Goal: Task Accomplishment & Management: Use online tool/utility

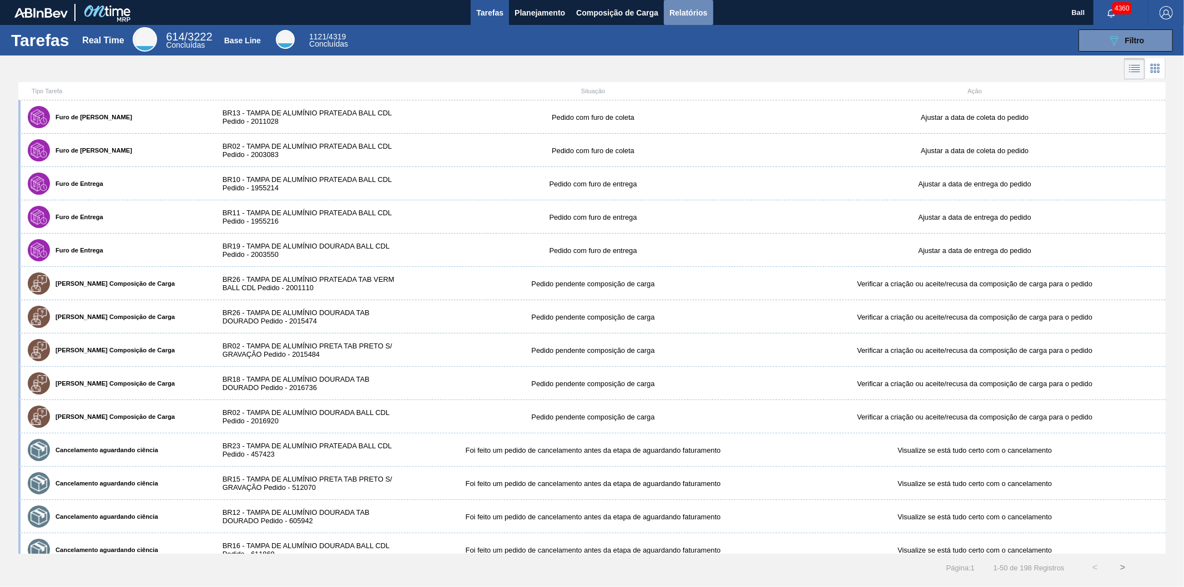
click at [686, 12] on span "Relatórios" at bounding box center [689, 12] width 38 height 13
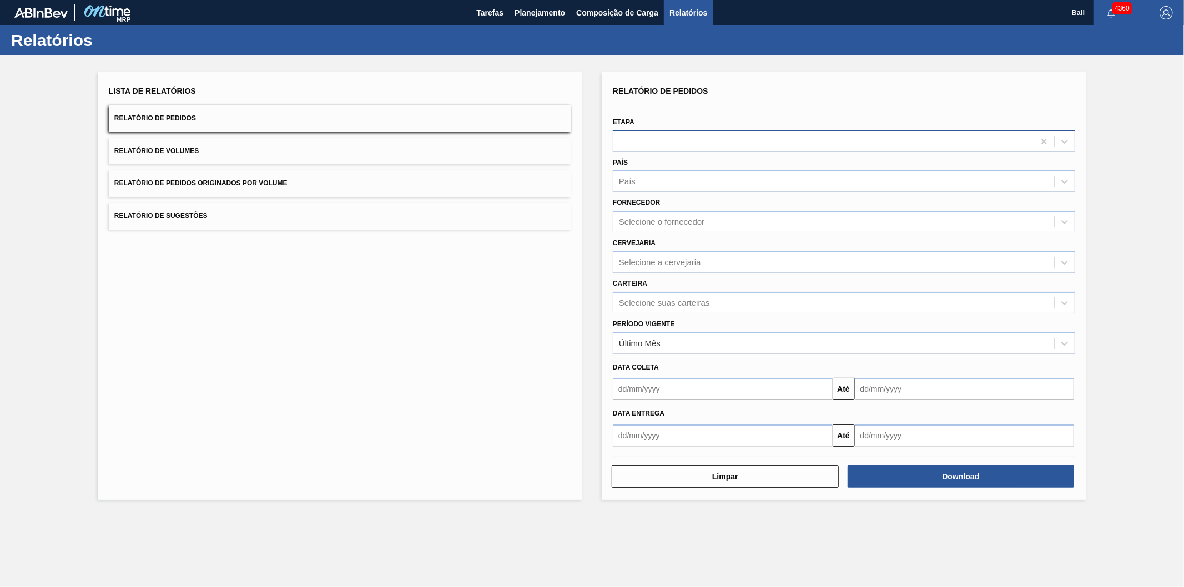
click at [642, 138] on div at bounding box center [823, 141] width 421 height 16
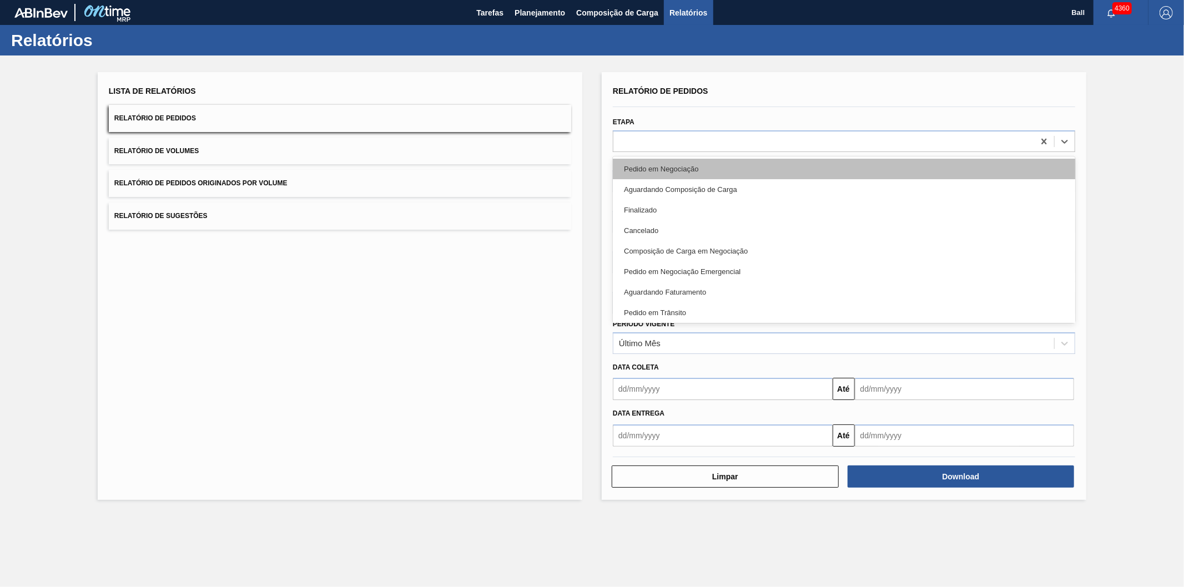
click at [646, 163] on div "Pedido em Negociação" at bounding box center [844, 169] width 462 height 21
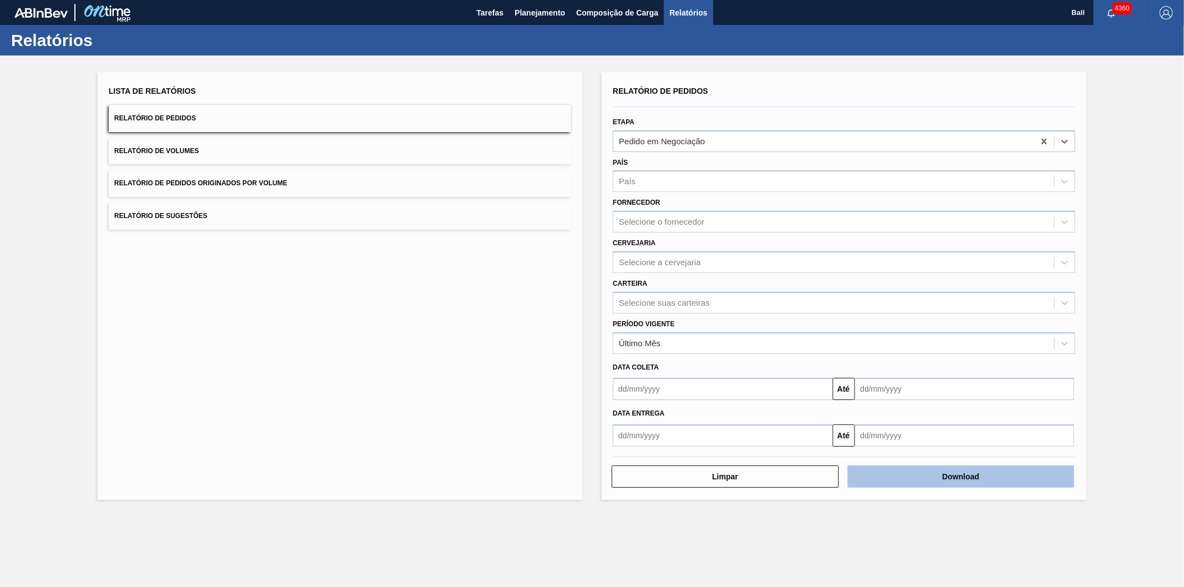
click at [953, 480] on button "Download" at bounding box center [961, 477] width 227 height 22
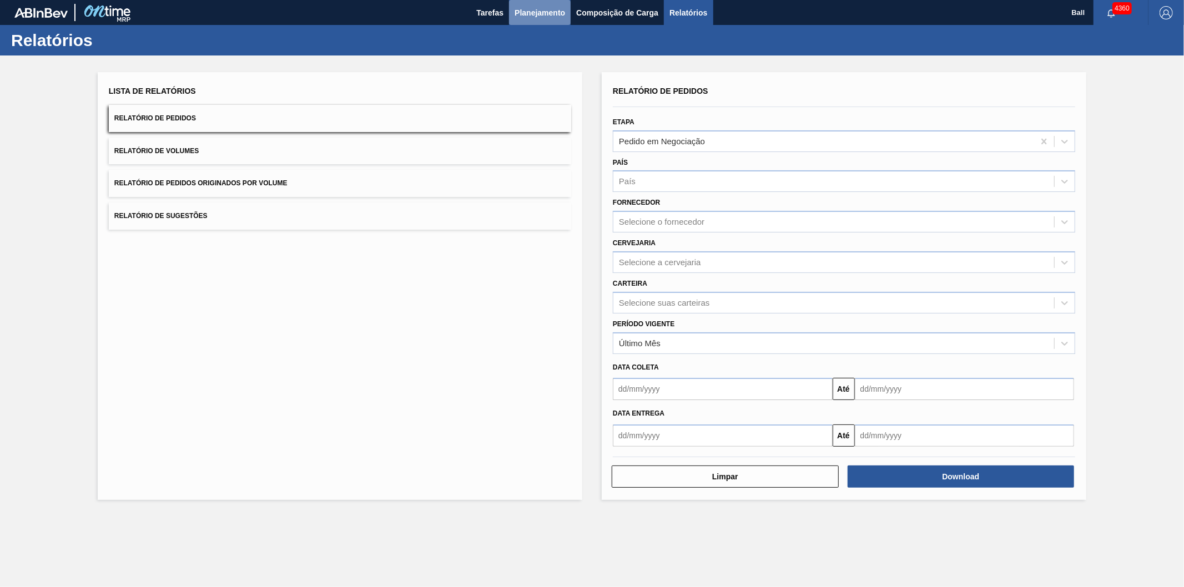
click at [535, 9] on span "Planejamento" at bounding box center [540, 12] width 51 height 13
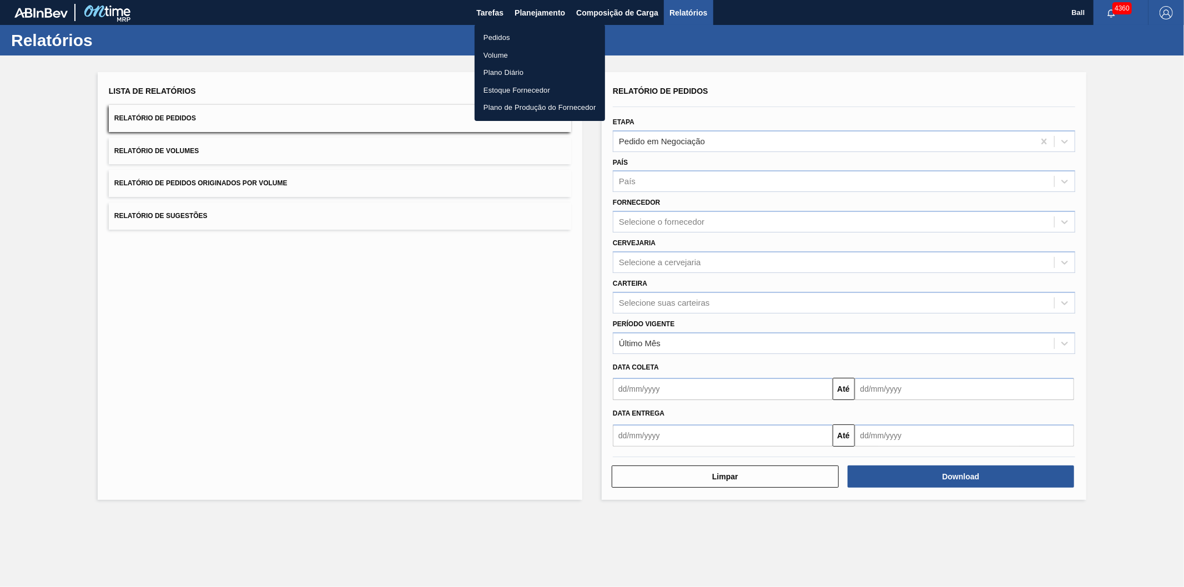
click at [507, 36] on li "Pedidos" at bounding box center [540, 38] width 130 height 18
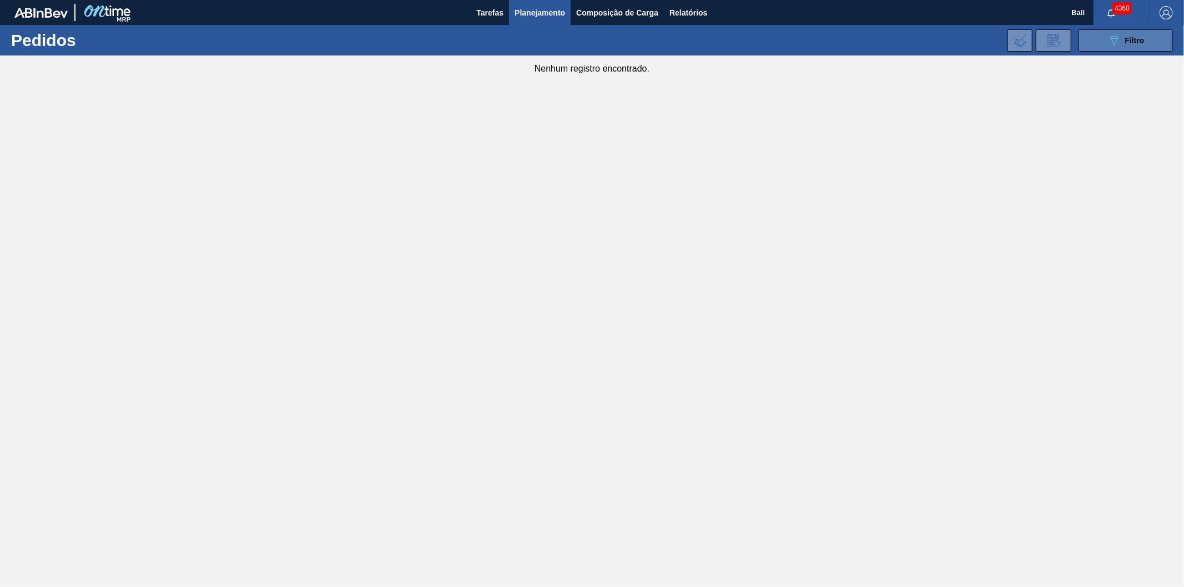
click at [1101, 32] on button "089F7B8B-B2A5-4AFE-B5C0-19BA573D28AC Filtro" at bounding box center [1126, 40] width 94 height 22
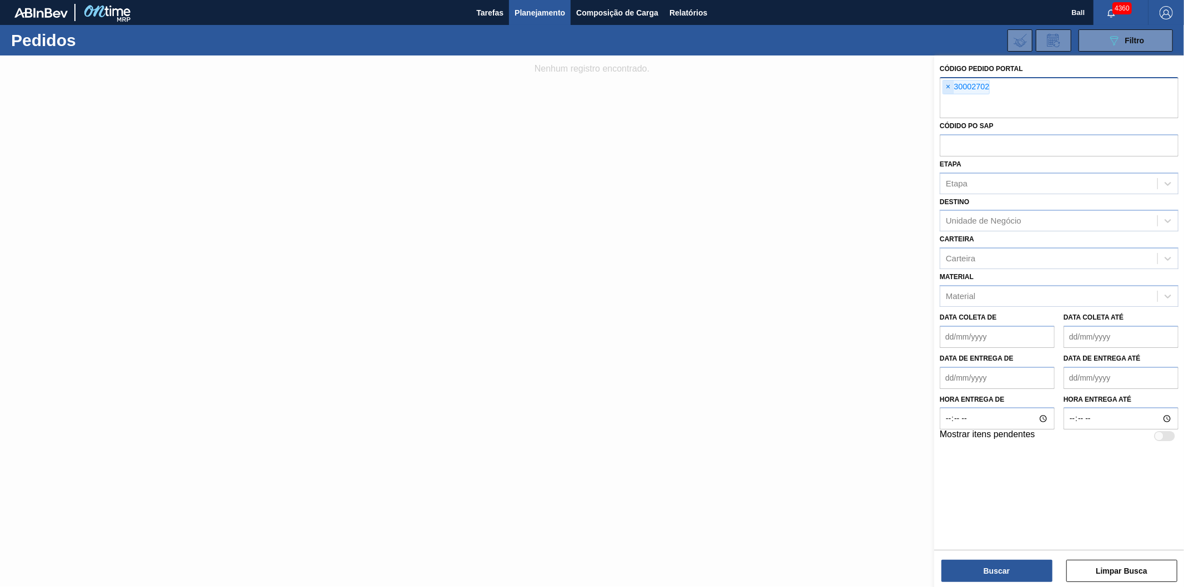
click at [948, 87] on span "×" at bounding box center [948, 86] width 11 height 13
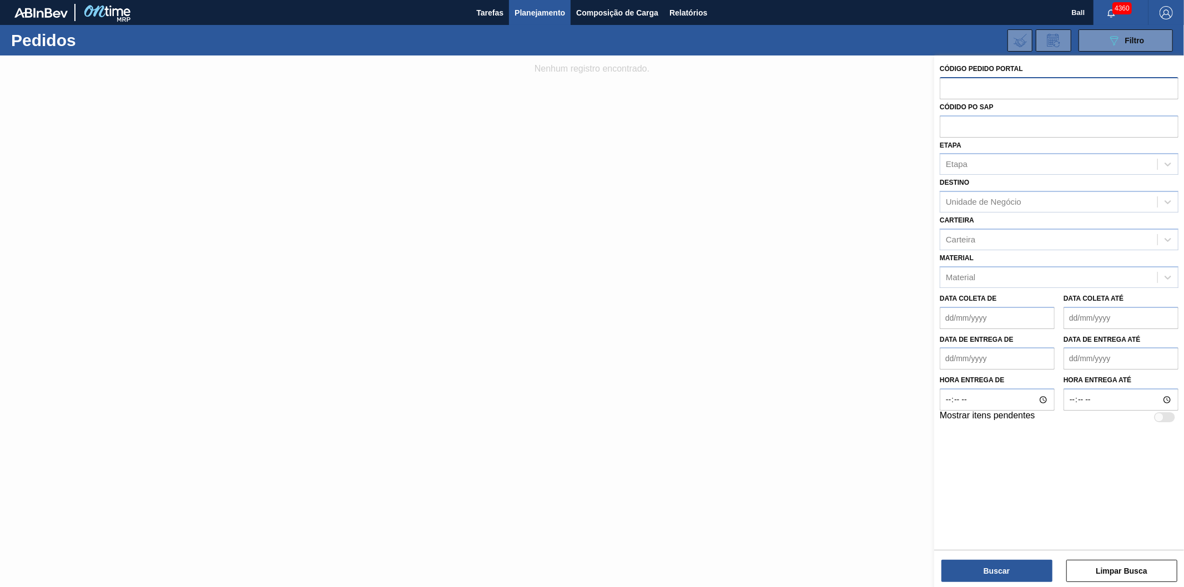
paste input "text"
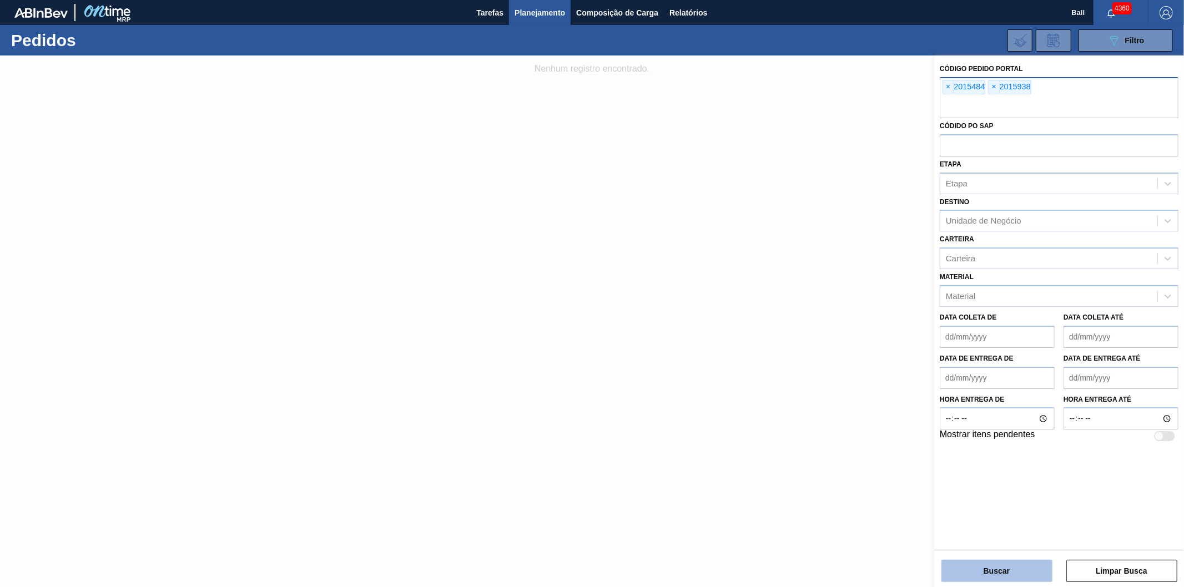
click at [1002, 570] on button "Buscar" at bounding box center [997, 571] width 111 height 22
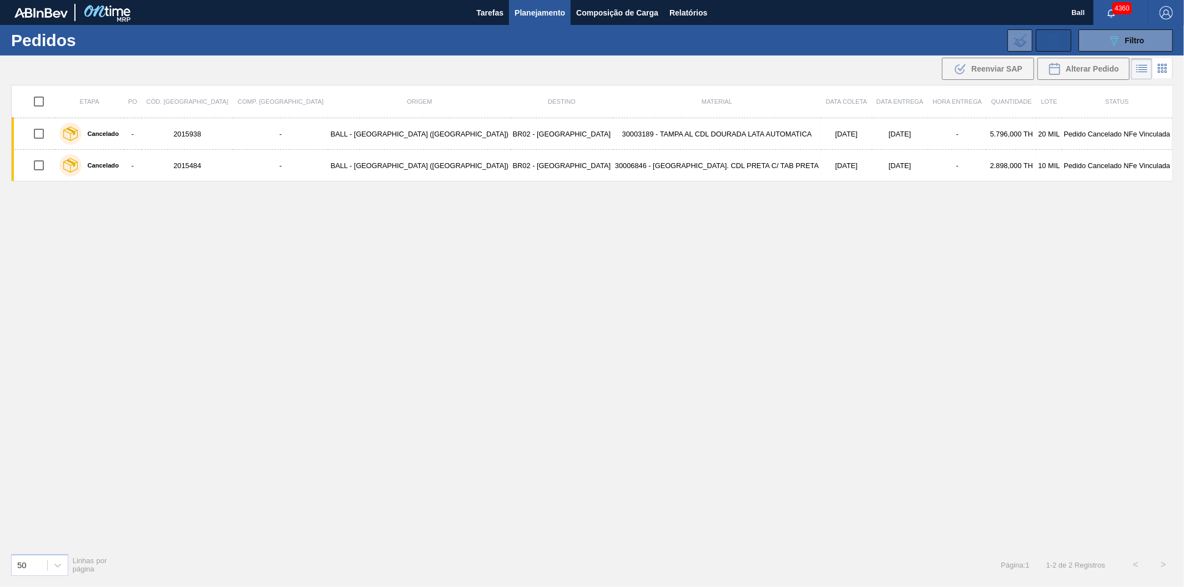
click at [1048, 38] on icon at bounding box center [1054, 40] width 18 height 13
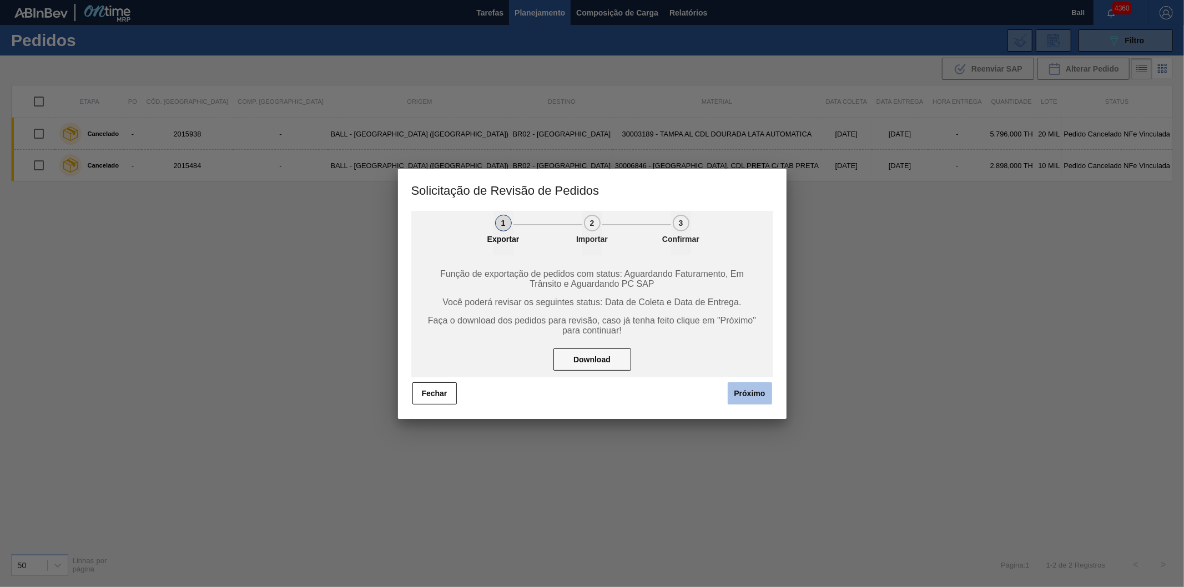
click at [749, 396] on button "Próximo" at bounding box center [750, 393] width 44 height 22
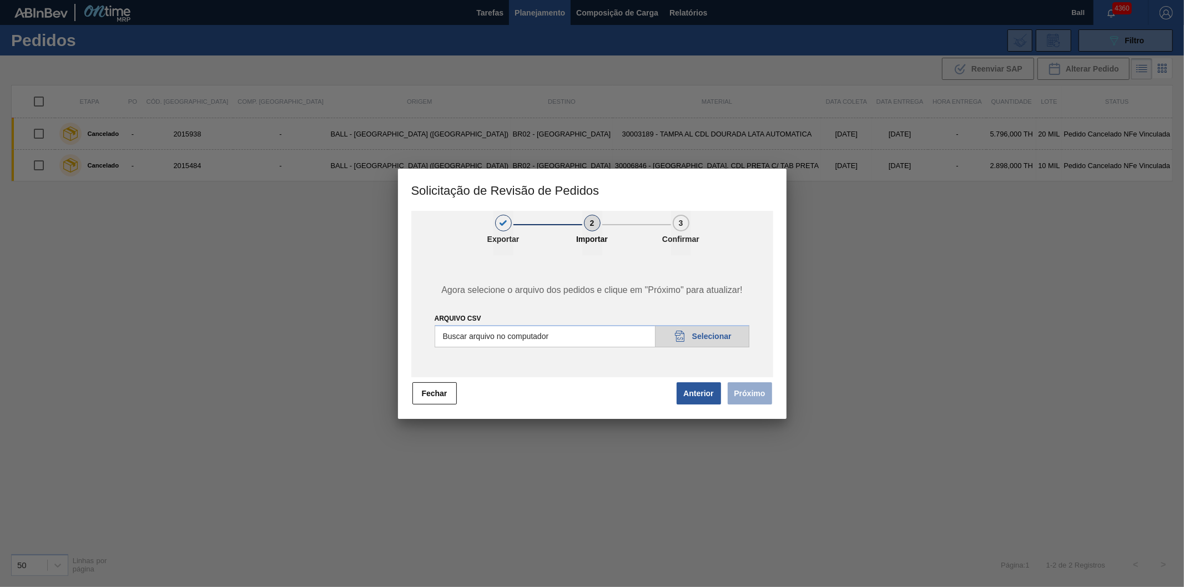
click at [701, 331] on input "Arquivo csv" at bounding box center [592, 336] width 315 height 22
type input "C:\fakepath\Subida 26-08_V1.csv"
click at [742, 384] on button "Próximo" at bounding box center [750, 393] width 44 height 22
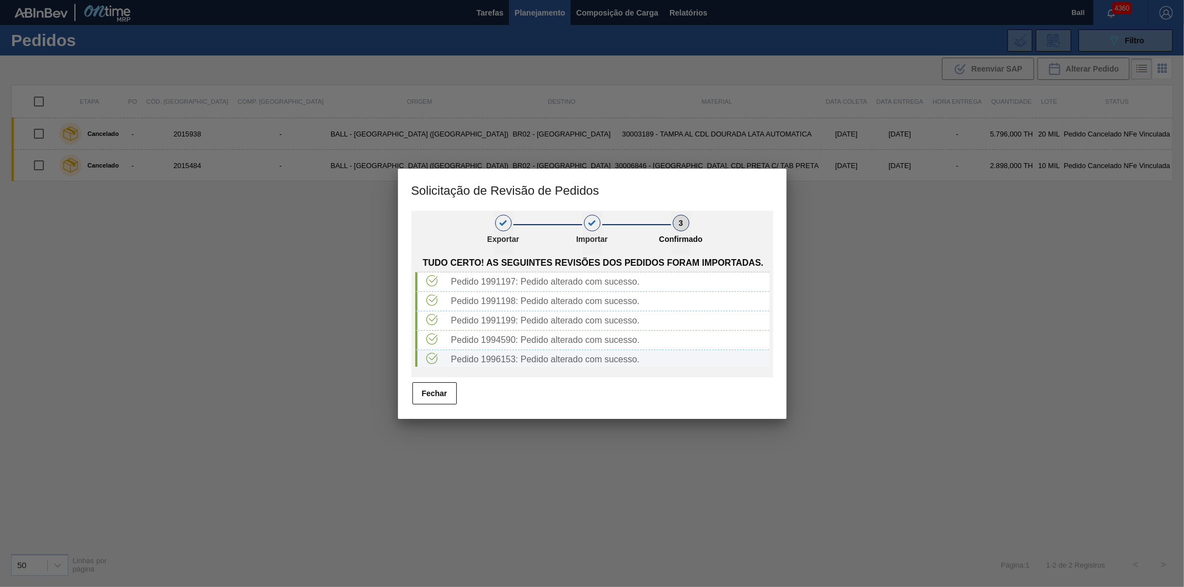
scroll to position [58, 0]
click at [430, 395] on button "Fechar" at bounding box center [434, 393] width 44 height 22
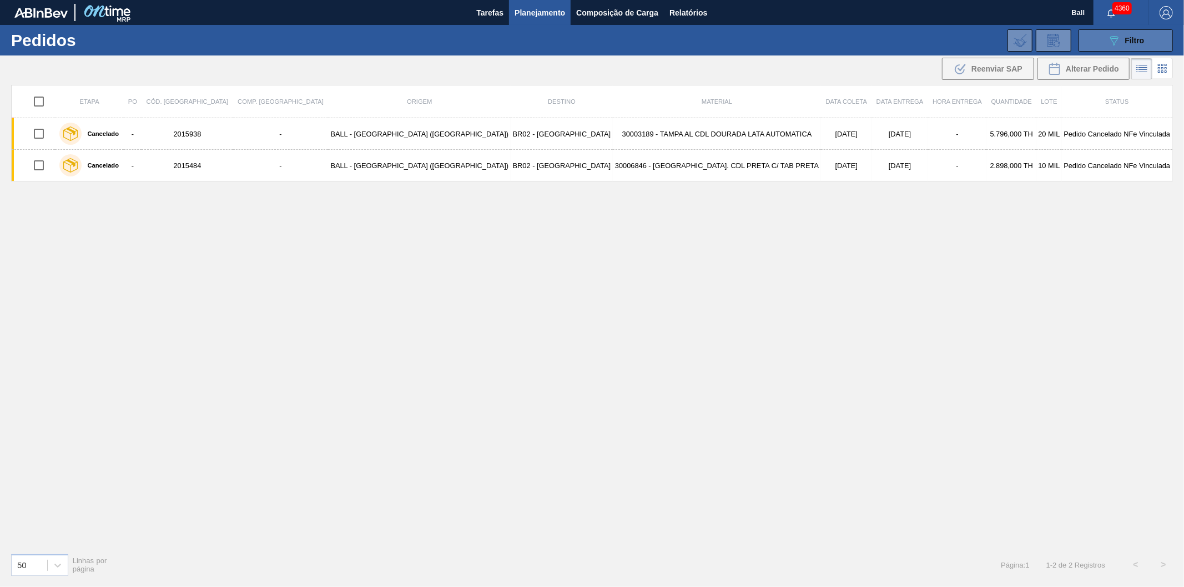
click at [1131, 41] on span "Filtro" at bounding box center [1134, 40] width 19 height 9
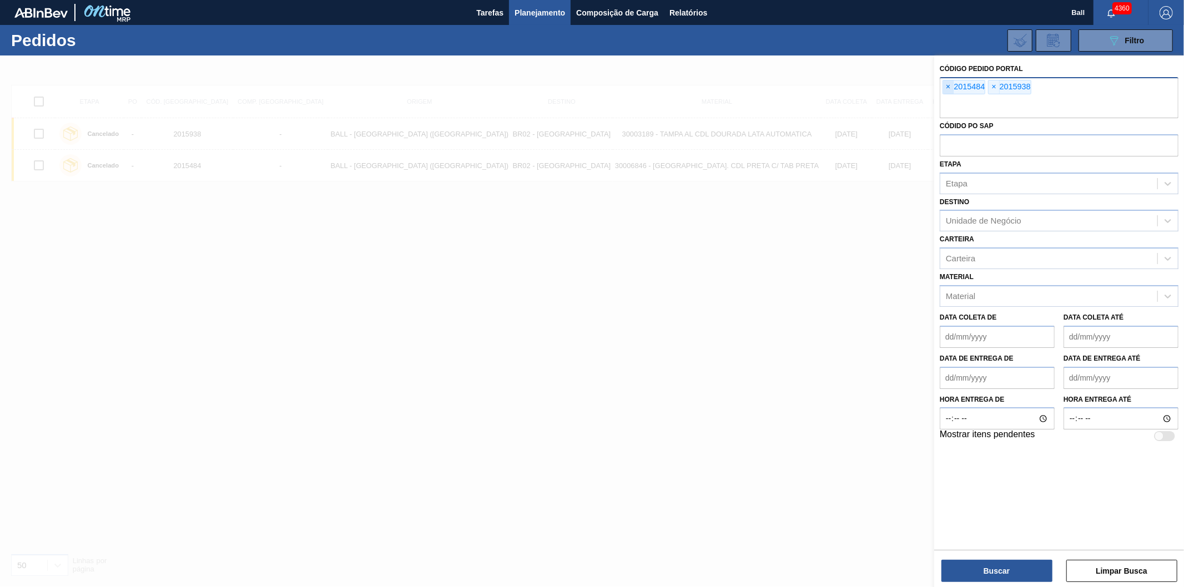
click at [948, 87] on span "×" at bounding box center [948, 86] width 11 height 13
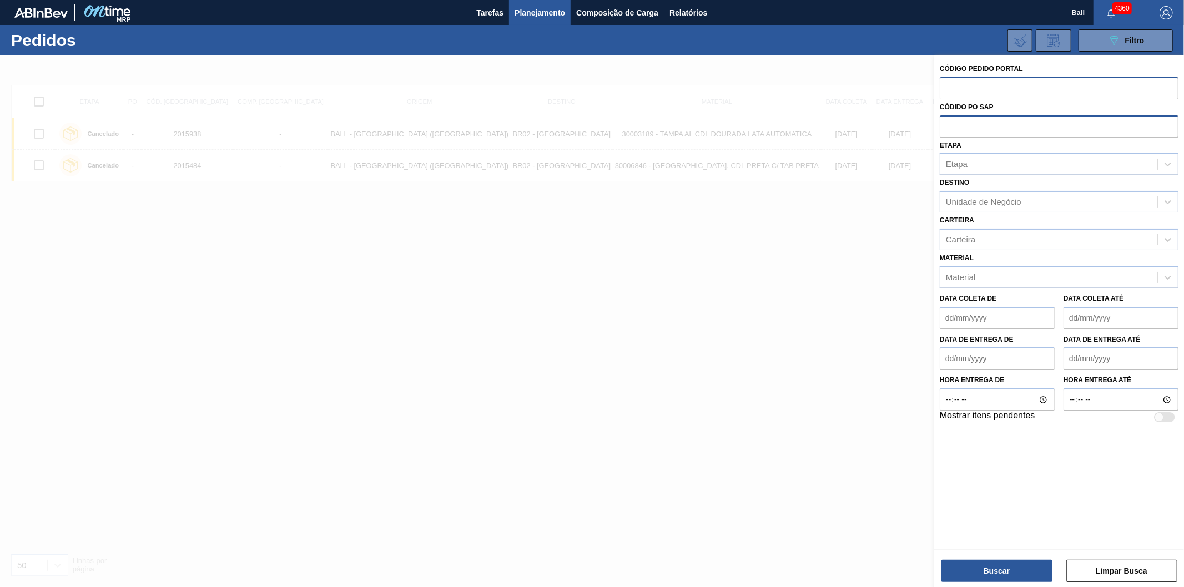
click at [986, 120] on input "text" at bounding box center [1059, 125] width 239 height 21
paste input "text"
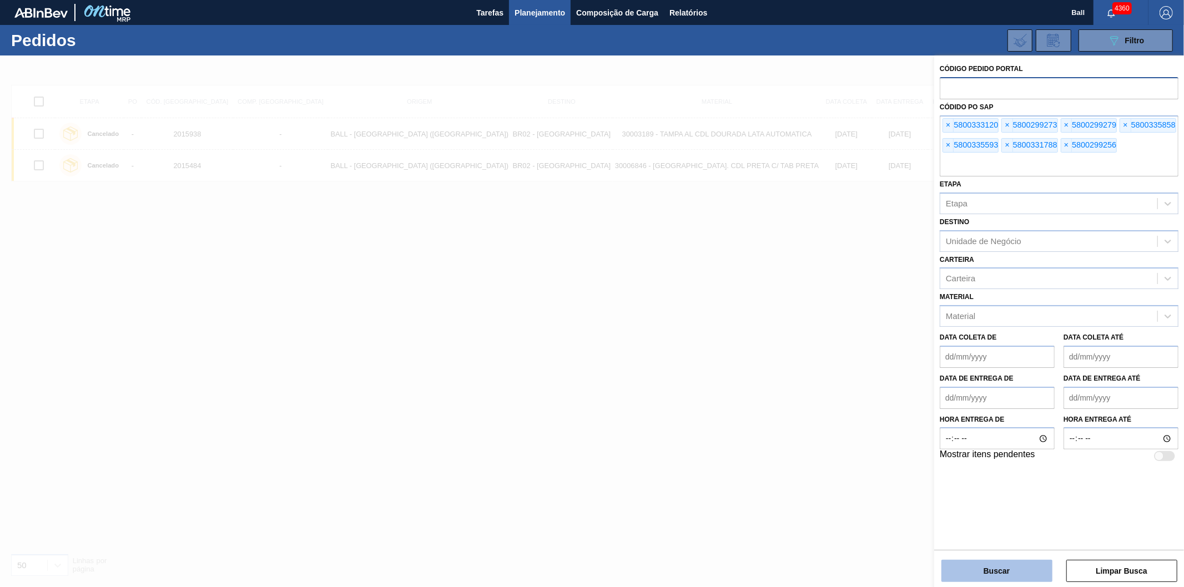
click at [984, 562] on button "Buscar" at bounding box center [997, 571] width 111 height 22
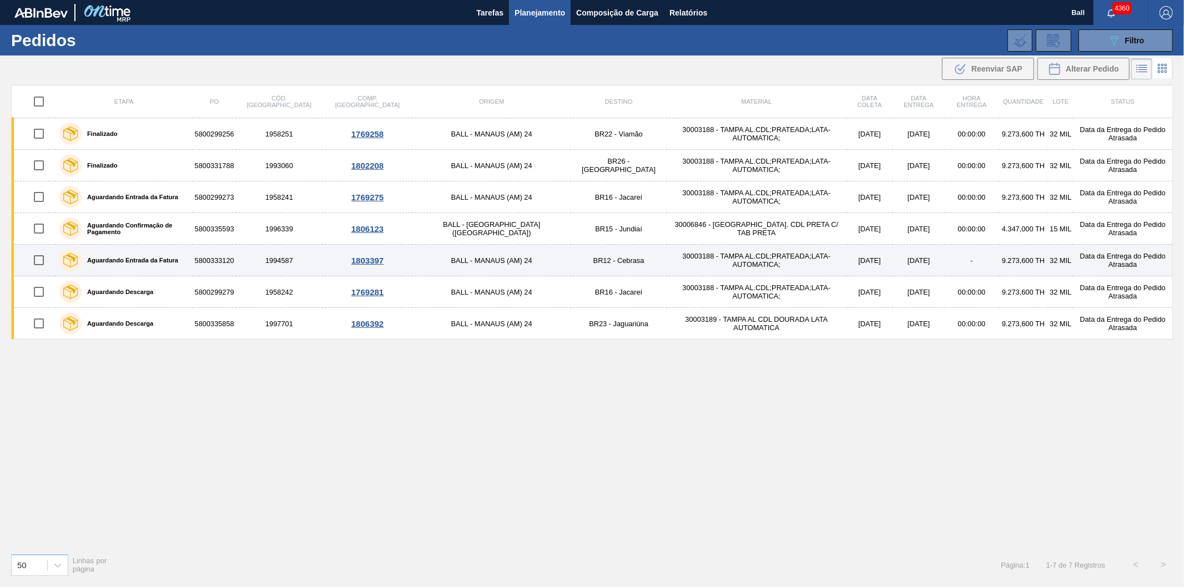
click at [667, 267] on td "30003188 - TAMPA AL.CDL;PRATEADA;LATA-AUTOMATICA;" at bounding box center [757, 261] width 180 height 32
